Goal: Task Accomplishment & Management: Manage account settings

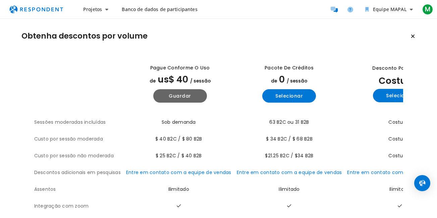
scroll to position [13, 0]
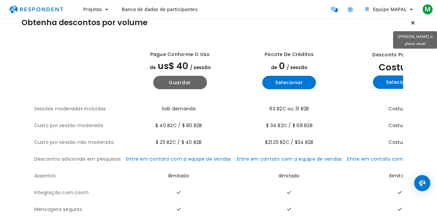
click at [415, 23] on icon "Manter o plano atual" at bounding box center [413, 22] width 4 height 5
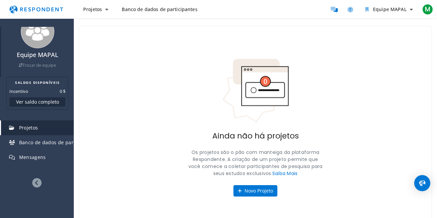
scroll to position [24, 0]
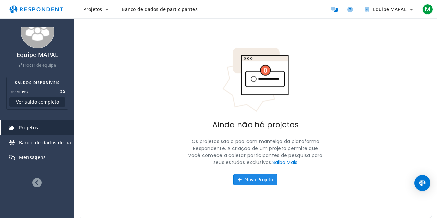
click at [257, 181] on font "Novo Projeto" at bounding box center [259, 179] width 29 height 6
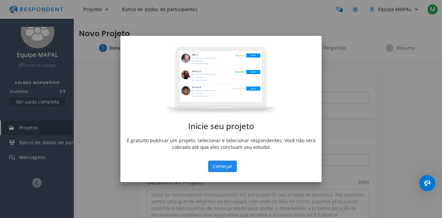
click at [220, 169] on button "Começar" at bounding box center [222, 166] width 29 height 11
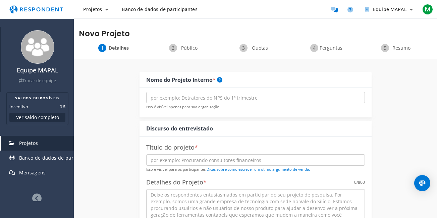
click at [33, 78] on font "Trocar de equipe" at bounding box center [39, 81] width 34 height 6
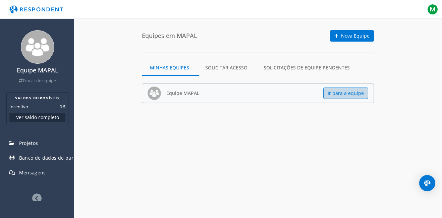
click at [348, 93] on button "Ir para a equipe" at bounding box center [345, 93] width 45 height 11
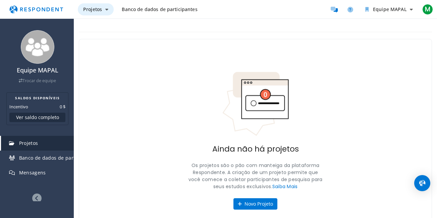
click at [107, 11] on icon "Navegação principal" at bounding box center [106, 9] width 3 height 5
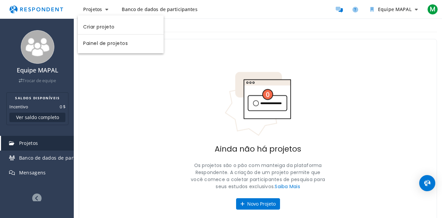
click at [200, 7] on md-backdrop at bounding box center [221, 109] width 442 height 218
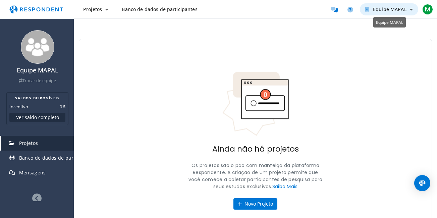
click at [410, 10] on icon "Equipe MAPAL" at bounding box center [411, 9] width 3 height 5
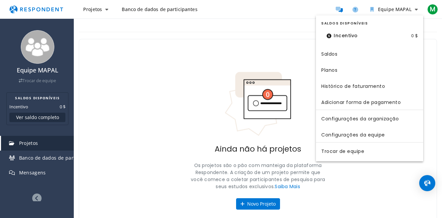
click at [375, 8] on md-backdrop at bounding box center [221, 109] width 442 height 218
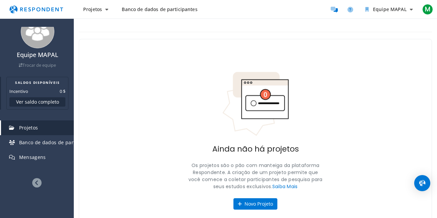
scroll to position [24, 0]
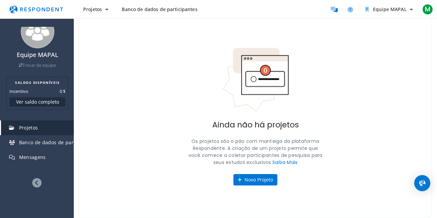
click at [34, 186] on icon at bounding box center [36, 182] width 9 height 9
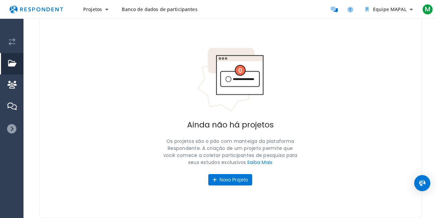
click at [11, 124] on icon at bounding box center [11, 128] width 9 height 9
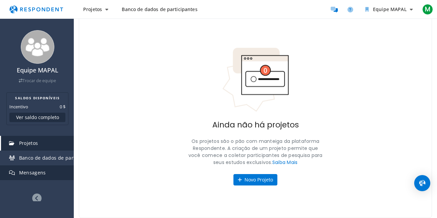
click at [24, 169] on span "Mensagens" at bounding box center [32, 172] width 27 height 6
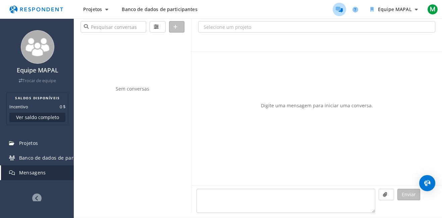
click at [33, 7] on img "Navegação principal" at bounding box center [36, 9] width 62 height 13
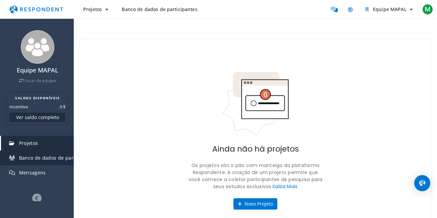
click at [28, 160] on span "Banco de dados de participantes" at bounding box center [58, 158] width 78 height 6
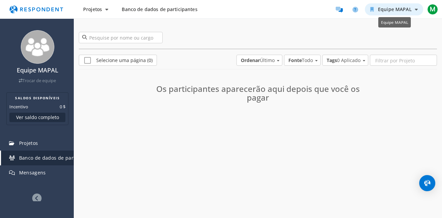
click at [416, 10] on icon "Equipe MAPAL" at bounding box center [416, 9] width 3 height 5
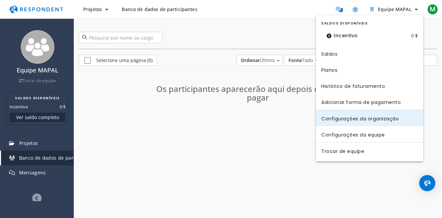
click at [335, 117] on link "Configurações da organização" at bounding box center [369, 118] width 107 height 16
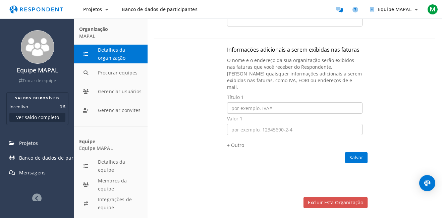
scroll to position [121, 0]
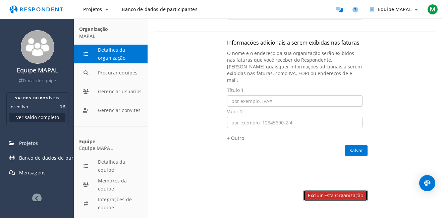
click at [339, 190] on link "Excluir esta organização" at bounding box center [336, 195] width 64 height 11
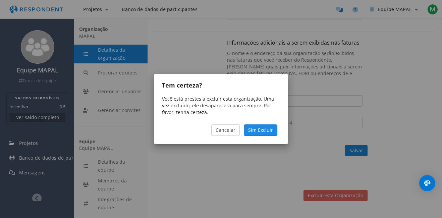
click at [256, 127] on span "Sim Excluir" at bounding box center [260, 130] width 25 height 6
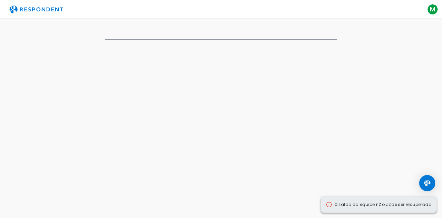
drag, startPoint x: 318, startPoint y: 123, endPoint x: 265, endPoint y: 99, distance: 57.8
click at [311, 122] on div "MAPAL Team Switch Team AVAILABLE BALANCES Incentive $0 View full balance Projec…" at bounding box center [221, 109] width 442 height 218
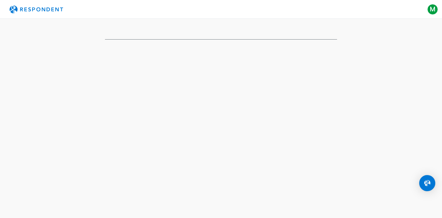
click at [262, 31] on div at bounding box center [221, 37] width 275 height 39
click at [434, 10] on span "M" at bounding box center [432, 9] width 11 height 11
click at [390, 21] on span "[PERSON_NAME]" at bounding box center [401, 24] width 59 height 6
click at [34, 6] on md-backdrop at bounding box center [221, 109] width 442 height 218
click at [32, 8] on img "Navegação principal" at bounding box center [36, 9] width 62 height 13
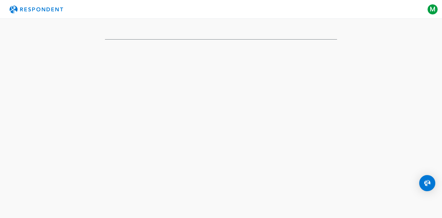
click at [32, 8] on img "Navegação principal" at bounding box center [36, 9] width 62 height 13
click at [426, 182] on img "Abra o Intercom Messenger" at bounding box center [427, 183] width 9 height 9
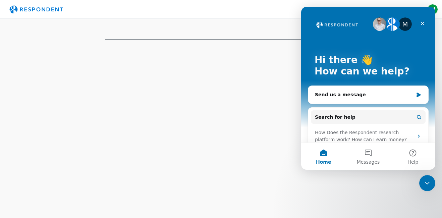
click at [228, 68] on div "MAPAL Team Switch Team AVAILABLE BALANCES Incentive $0 View full balance Projec…" at bounding box center [221, 109] width 442 height 218
